Goal: Task Accomplishment & Management: Use online tool/utility

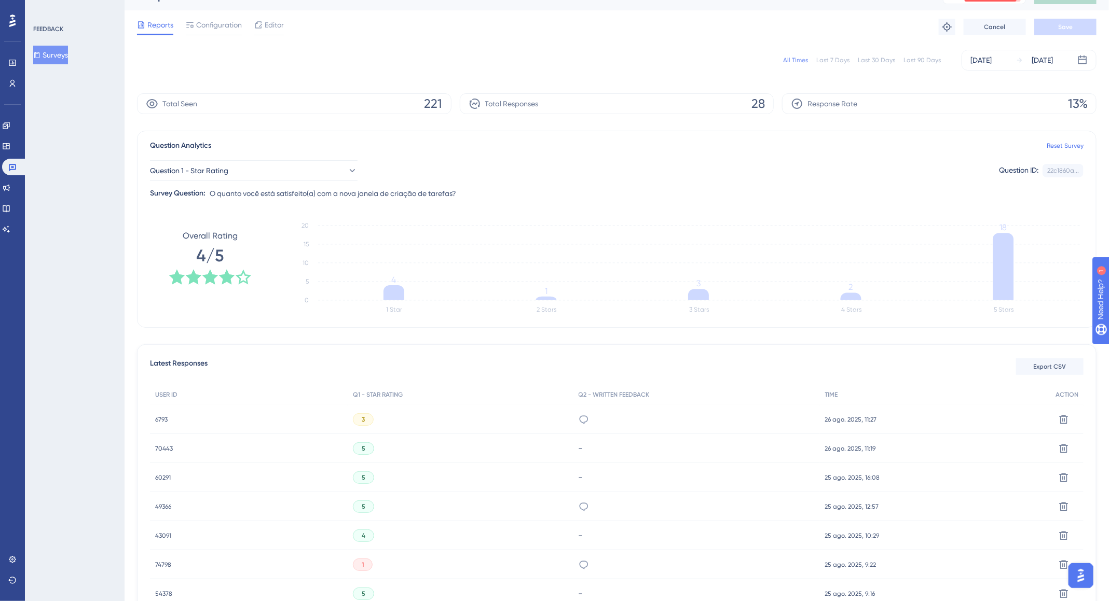
drag, startPoint x: 784, startPoint y: 74, endPoint x: 791, endPoint y: 66, distance: 10.7
click at [785, 72] on div "All Times Last 7 Days Last 30 Days Last 90 Days [DATE] [DATE]" at bounding box center [616, 60] width 959 height 33
click at [791, 66] on div "All Times Last 7 Days Last 30 Days Last 90 Days [DATE] [DATE]" at bounding box center [616, 60] width 959 height 21
click at [797, 59] on div "All Times" at bounding box center [795, 60] width 25 height 8
click at [169, 418] on span "70672" at bounding box center [163, 419] width 17 height 8
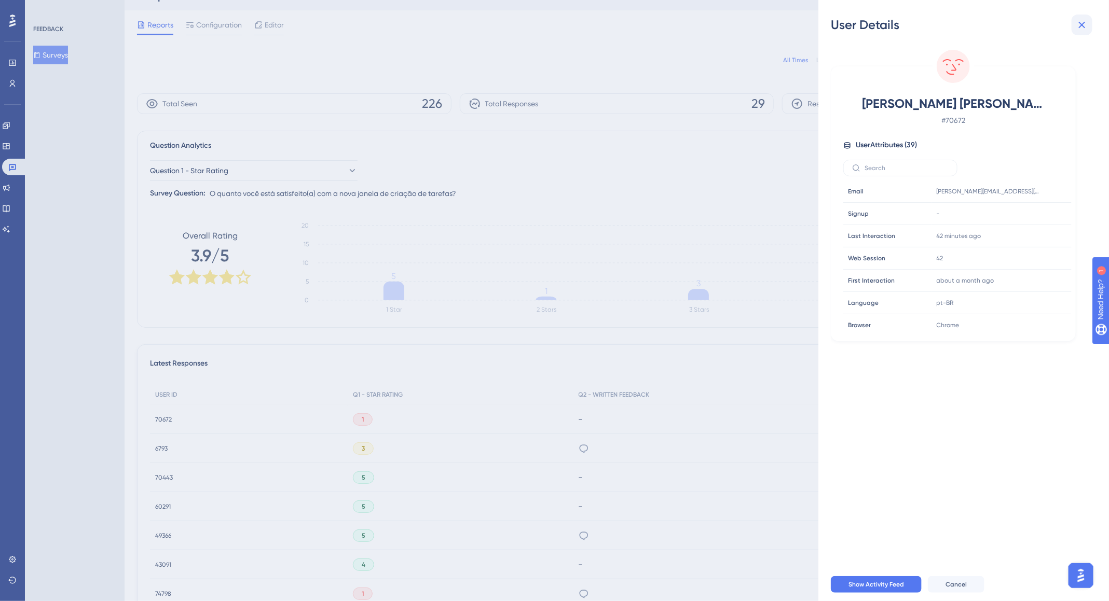
click at [1084, 24] on icon at bounding box center [1081, 25] width 12 height 12
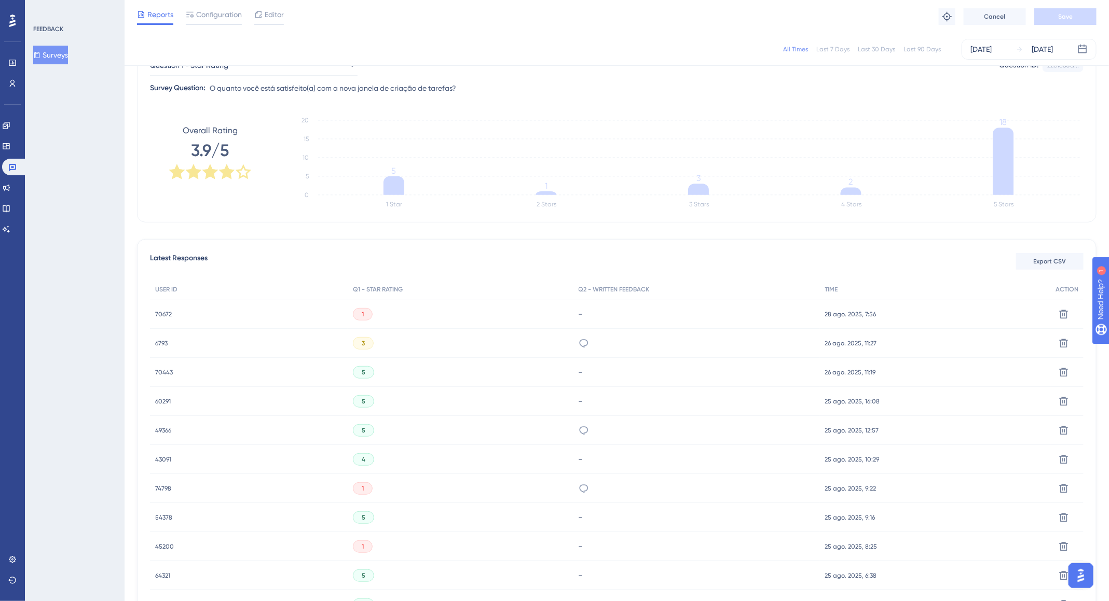
scroll to position [120, 0]
click at [359, 316] on div "1" at bounding box center [363, 314] width 20 height 12
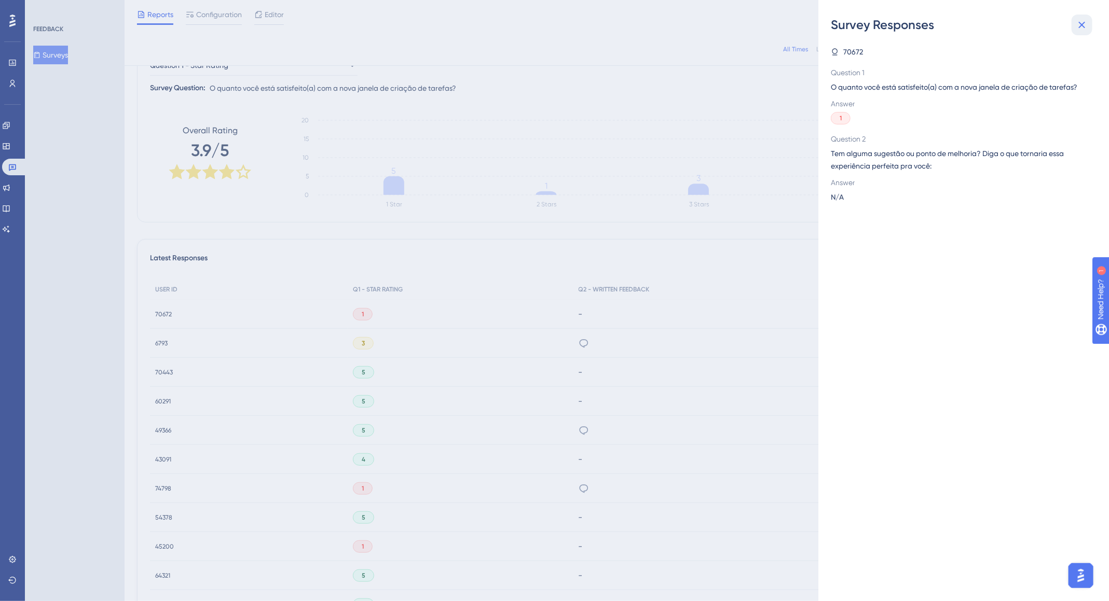
click at [1090, 30] on button at bounding box center [1081, 25] width 21 height 21
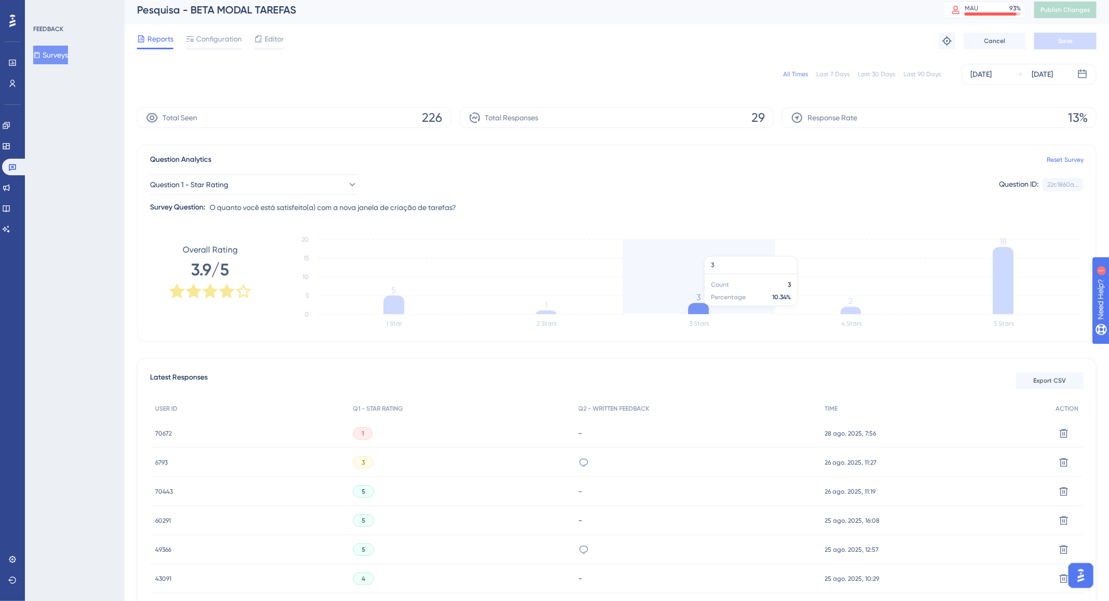
scroll to position [0, 0]
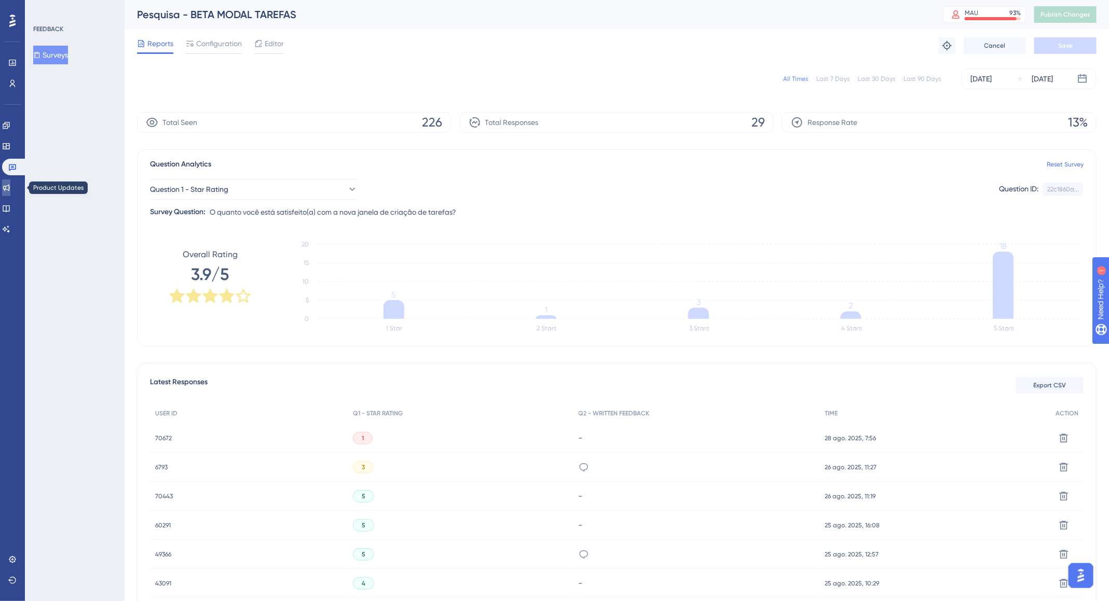
click at [5, 186] on link at bounding box center [6, 187] width 8 height 17
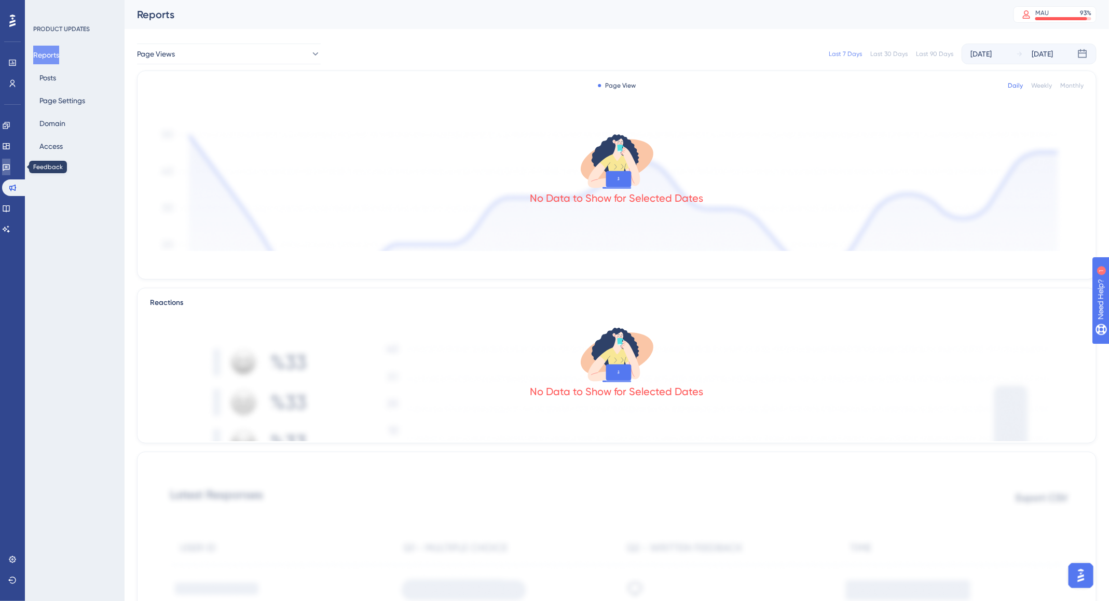
click at [10, 168] on icon at bounding box center [6, 167] width 7 height 7
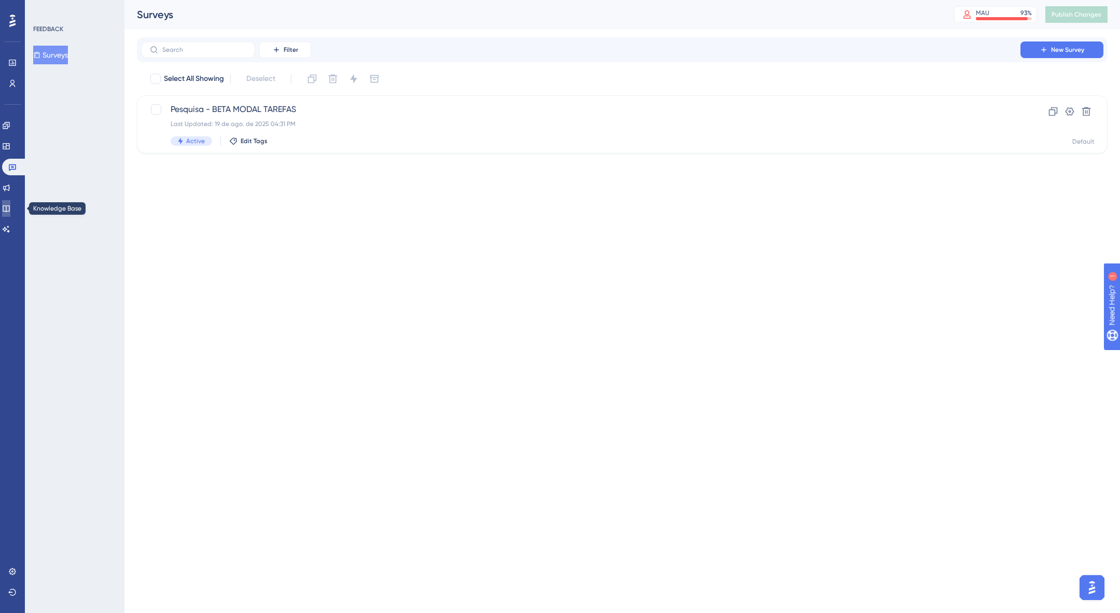
click at [9, 205] on icon at bounding box center [6, 208] width 7 height 7
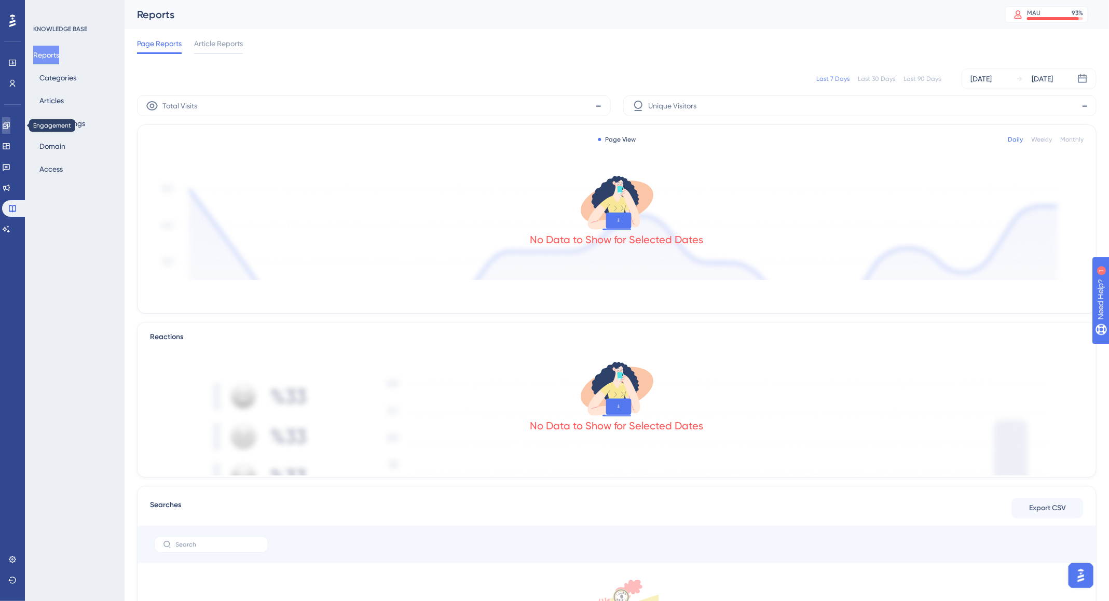
click at [10, 121] on icon at bounding box center [6, 125] width 8 height 8
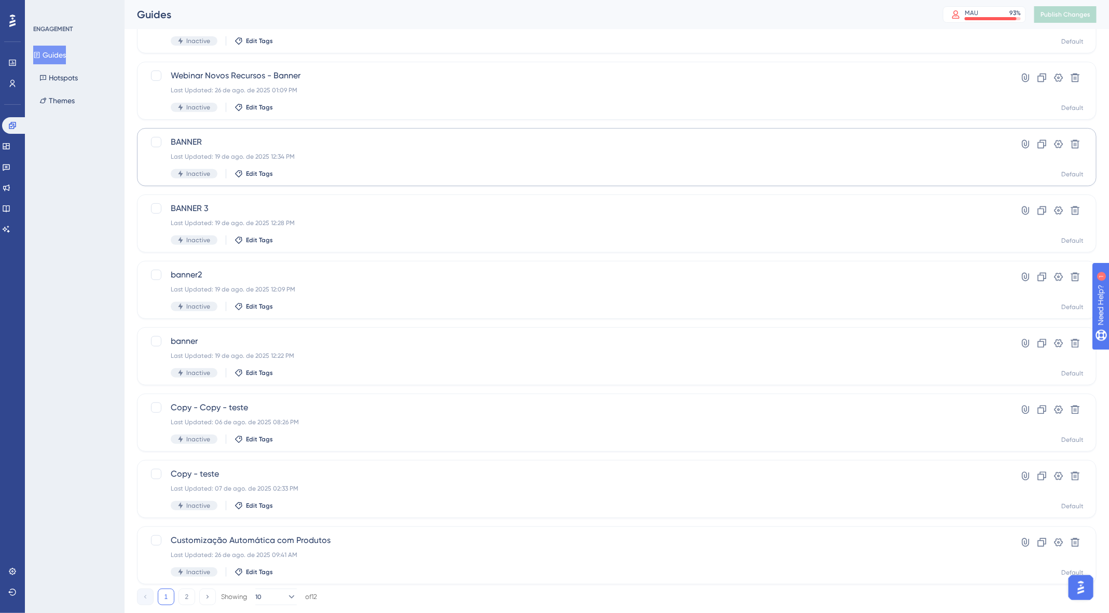
scroll to position [191, 0]
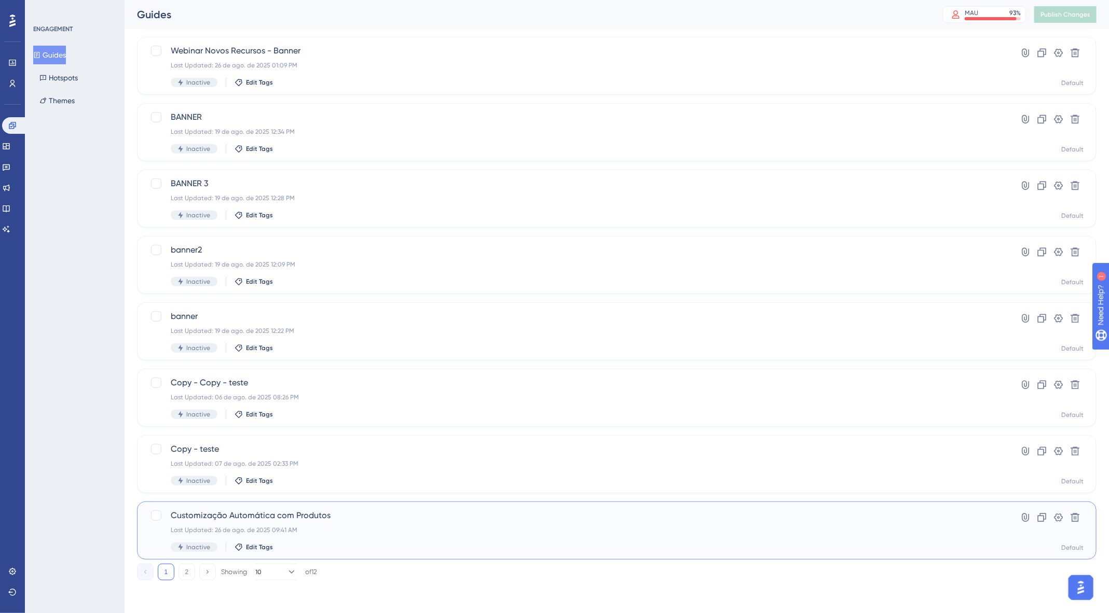
click at [489, 515] on span "Customização Automática com Produtos" at bounding box center [575, 515] width 809 height 12
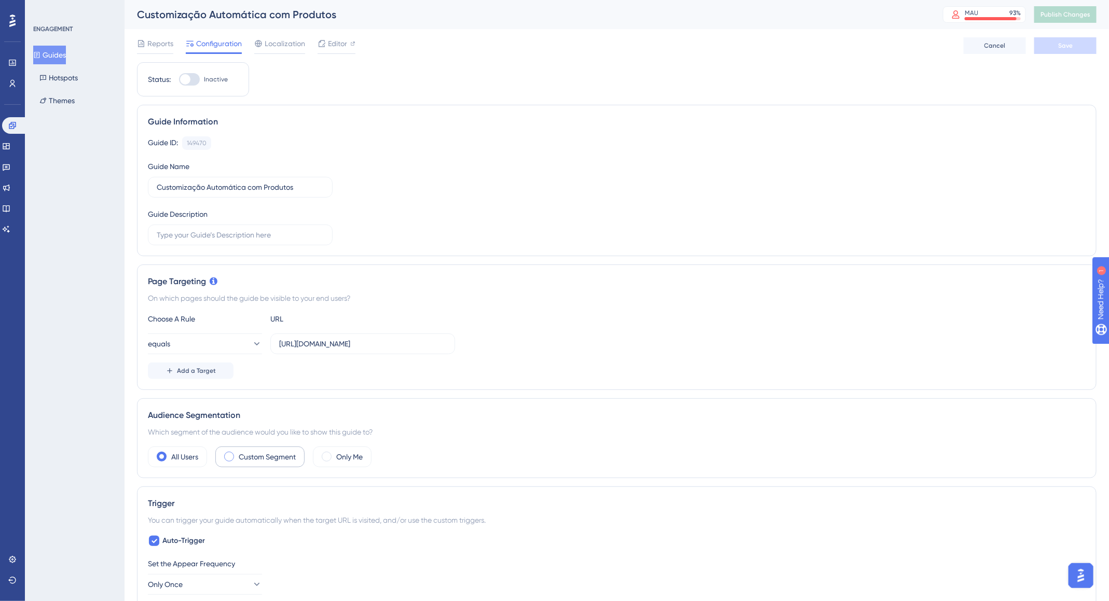
click at [261, 452] on label "Custom Segment" at bounding box center [267, 457] width 57 height 12
click at [348, 483] on button "Choose a segment" at bounding box center [373, 488] width 207 height 21
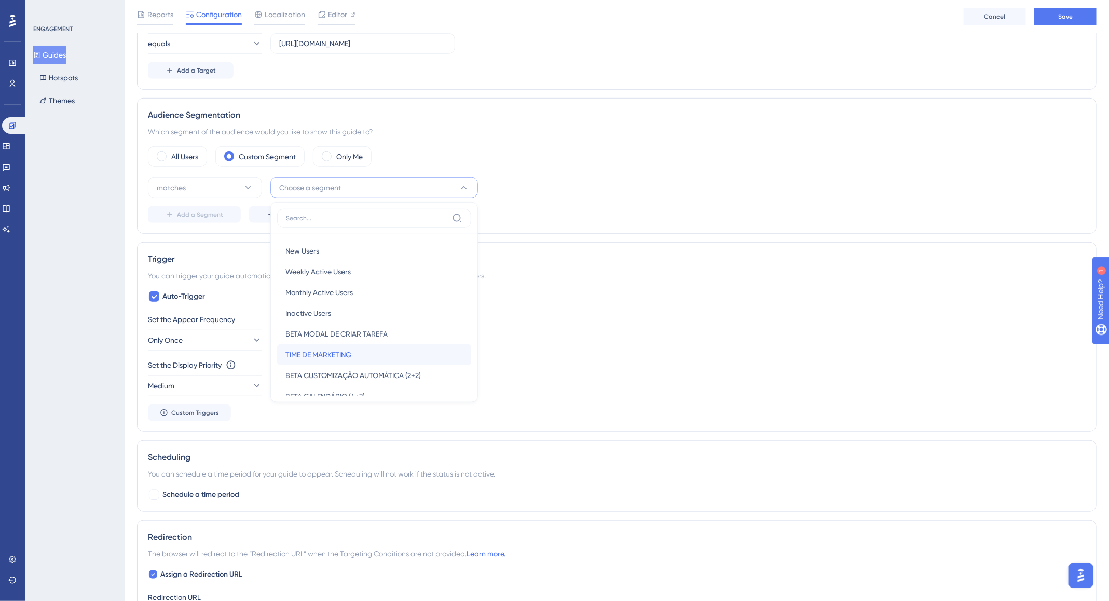
click at [357, 348] on div "TIME DE MARKETING TIME DE MARKETING" at bounding box center [373, 354] width 177 height 21
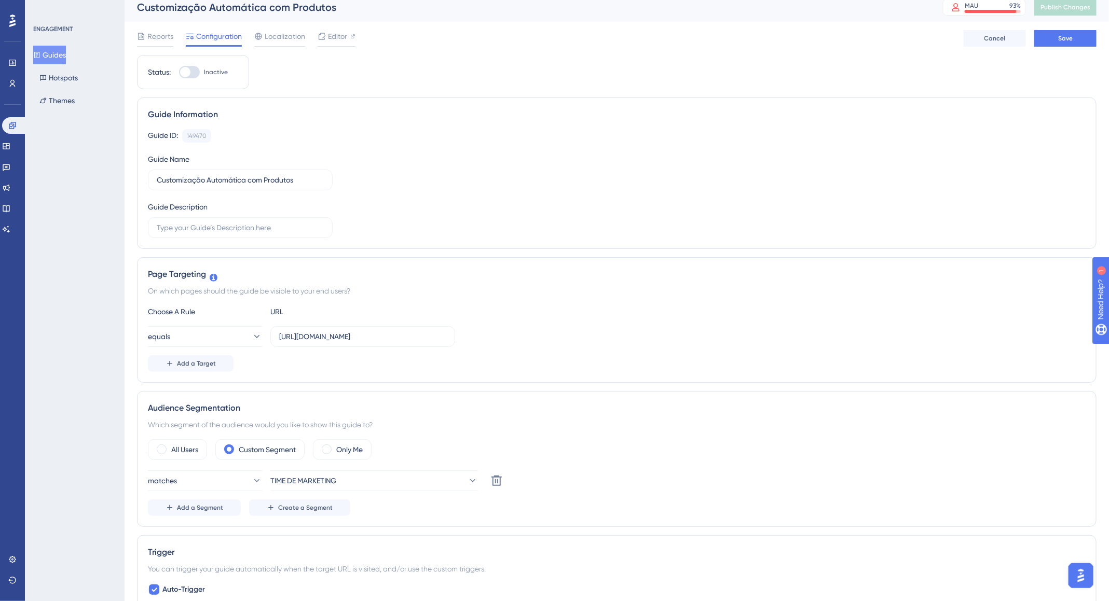
scroll to position [0, 0]
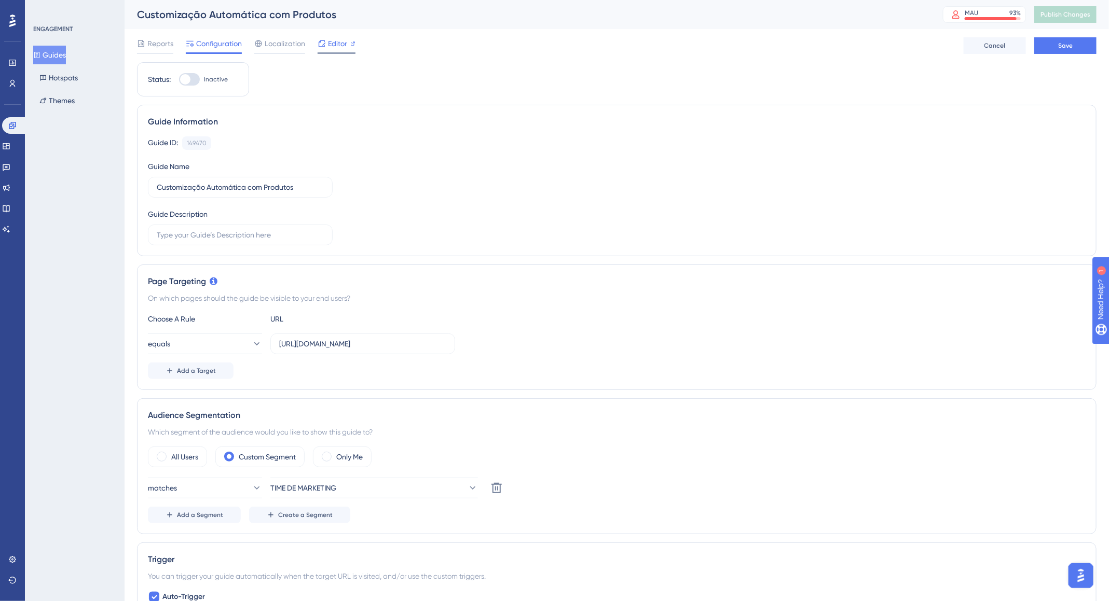
click at [334, 46] on span "Editor" at bounding box center [337, 43] width 19 height 12
